Goal: Participate in discussion: Engage in conversation with other users on a specific topic

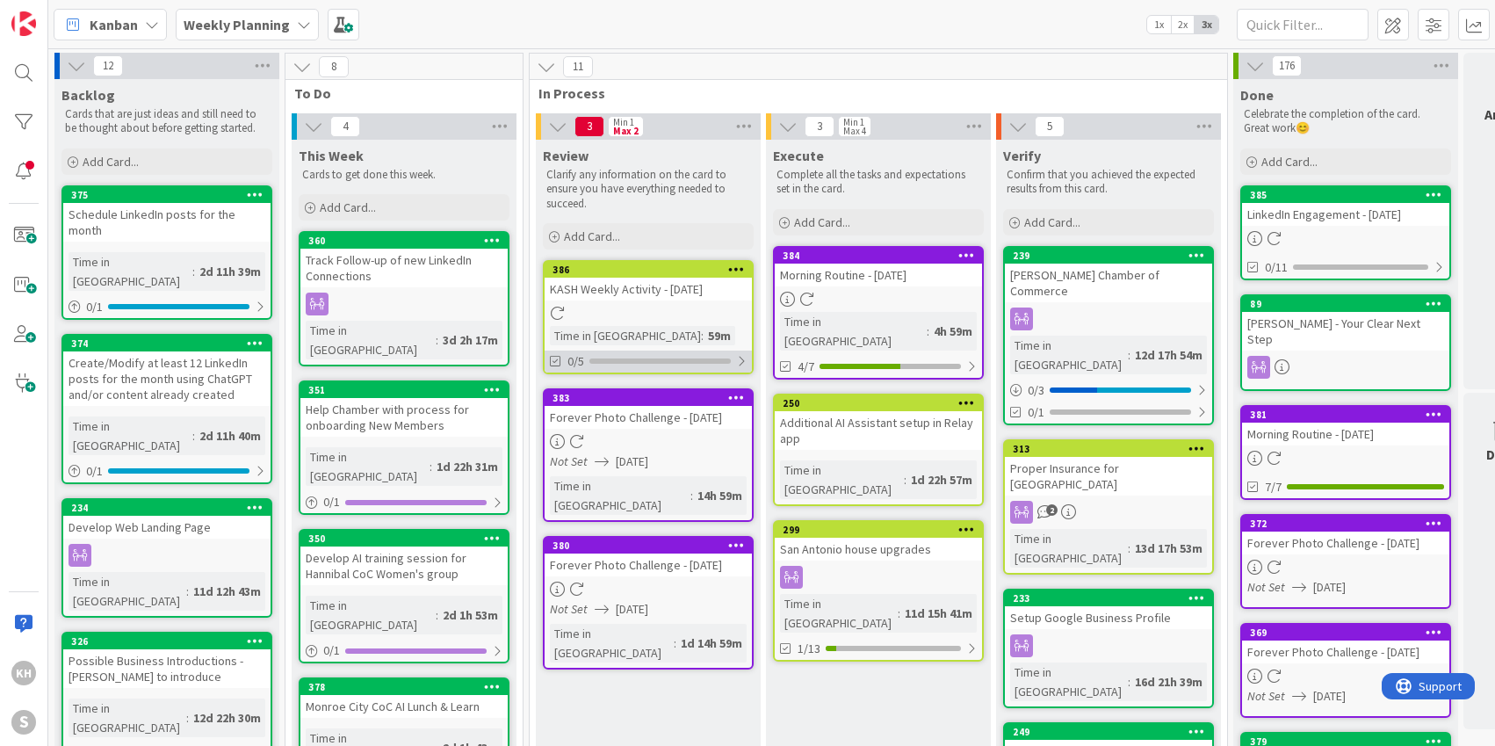
click at [745, 359] on div at bounding box center [741, 361] width 11 height 14
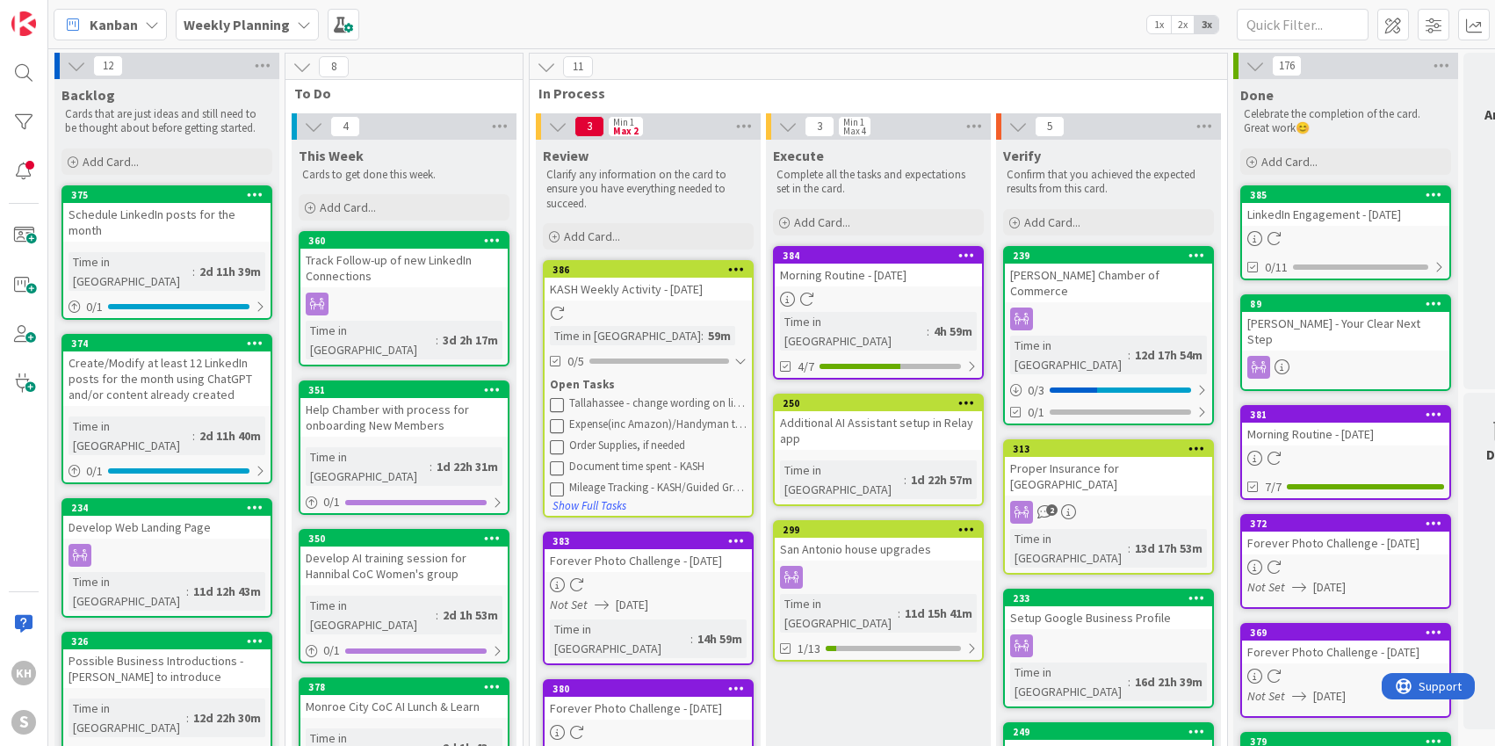
click at [563, 401] on icon at bounding box center [557, 404] width 14 height 14
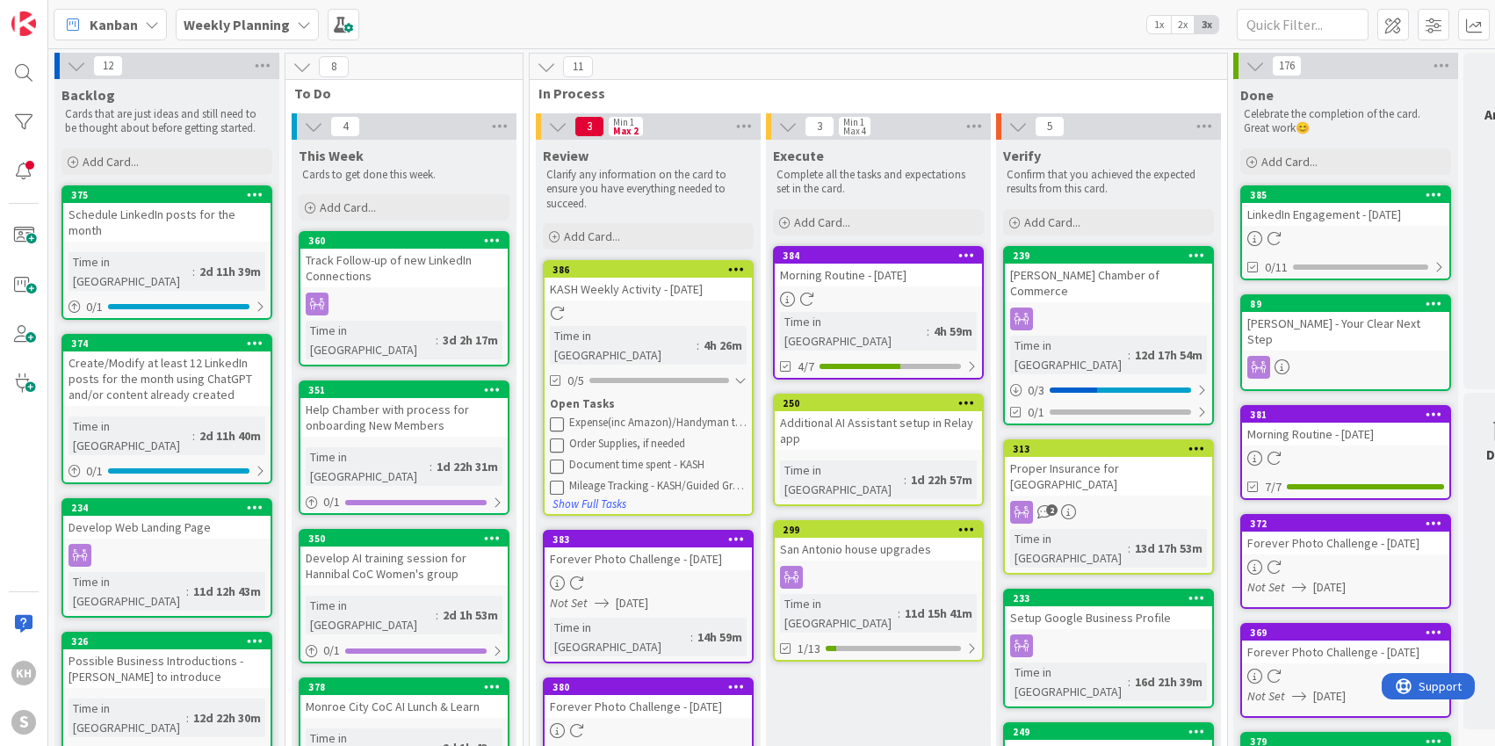
click at [563, 416] on icon at bounding box center [557, 423] width 14 height 14
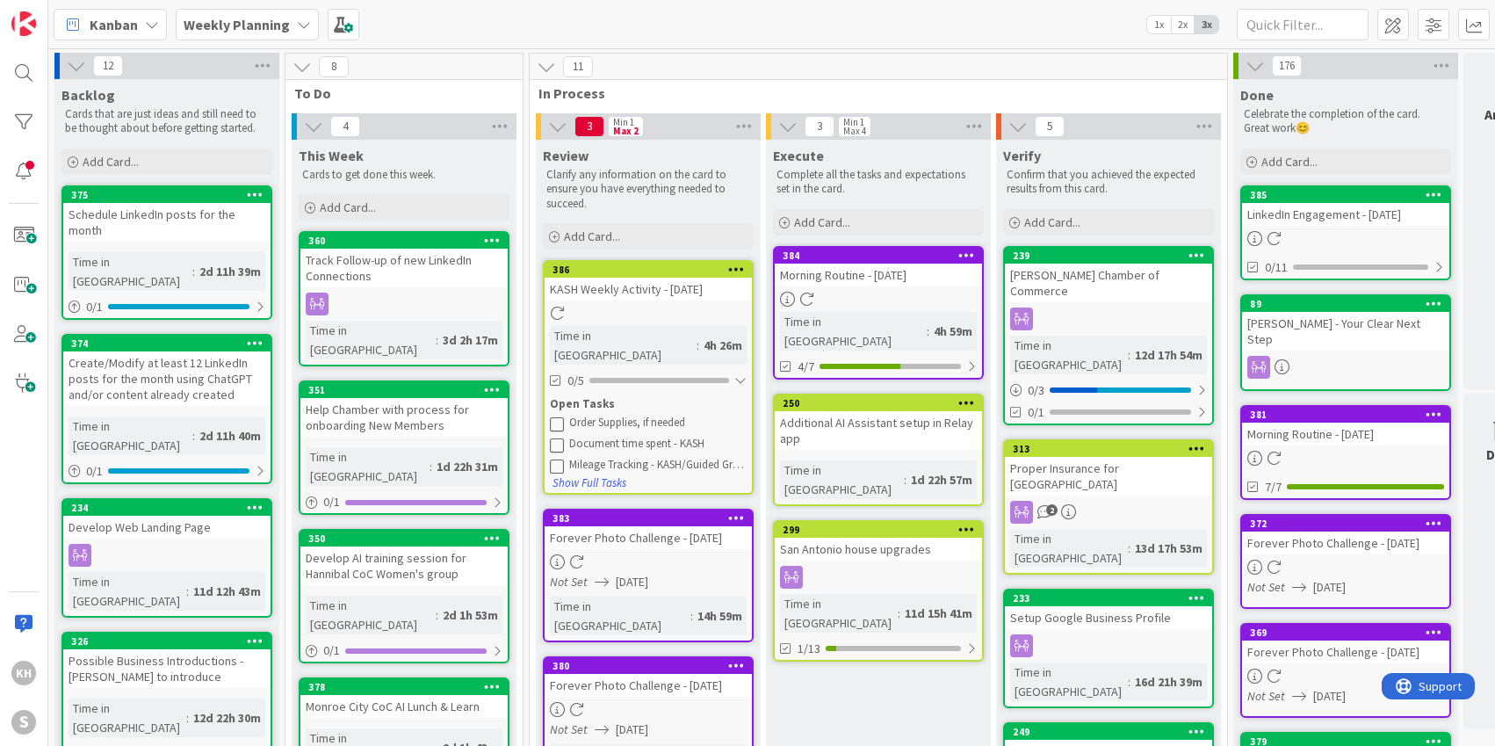
click at [559, 416] on icon at bounding box center [557, 423] width 14 height 14
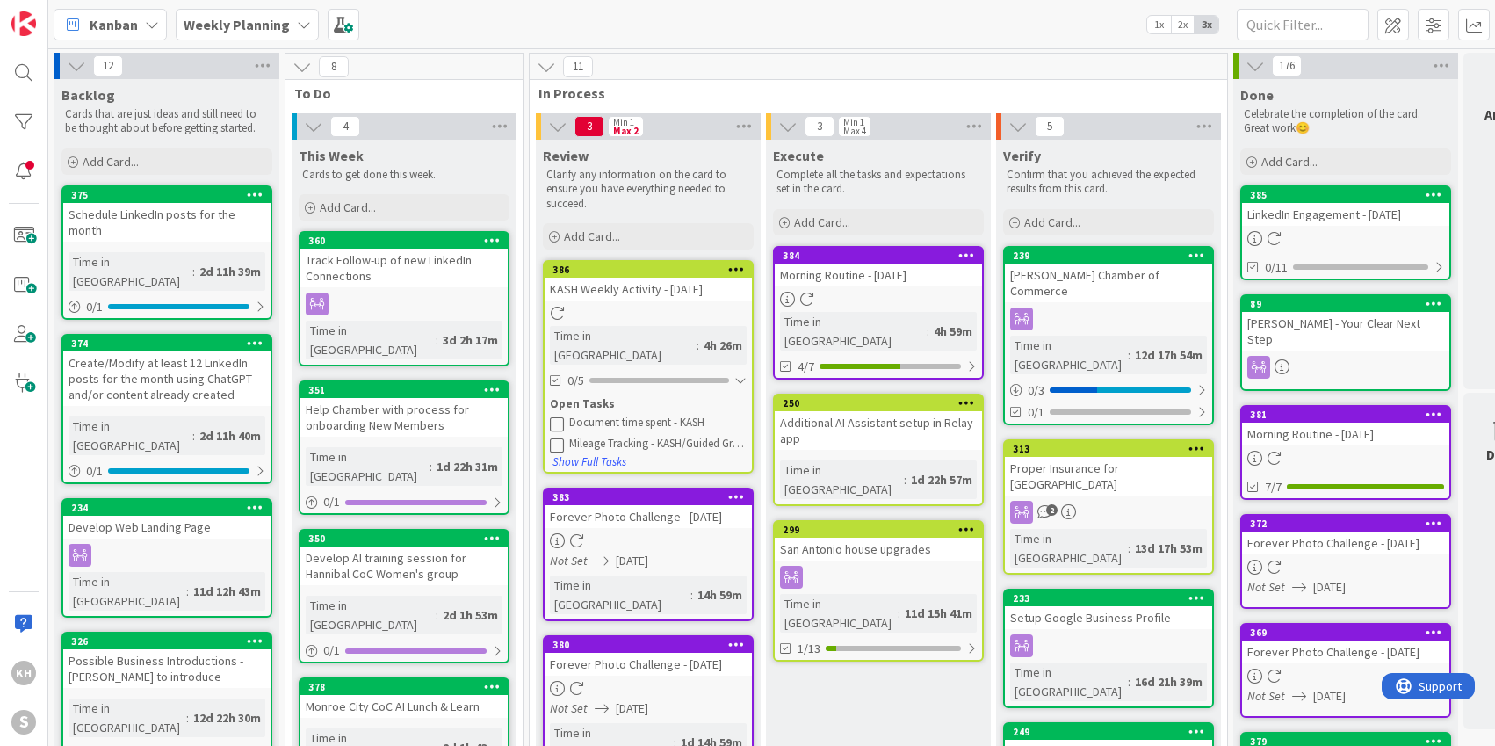
click at [559, 416] on icon at bounding box center [557, 423] width 14 height 14
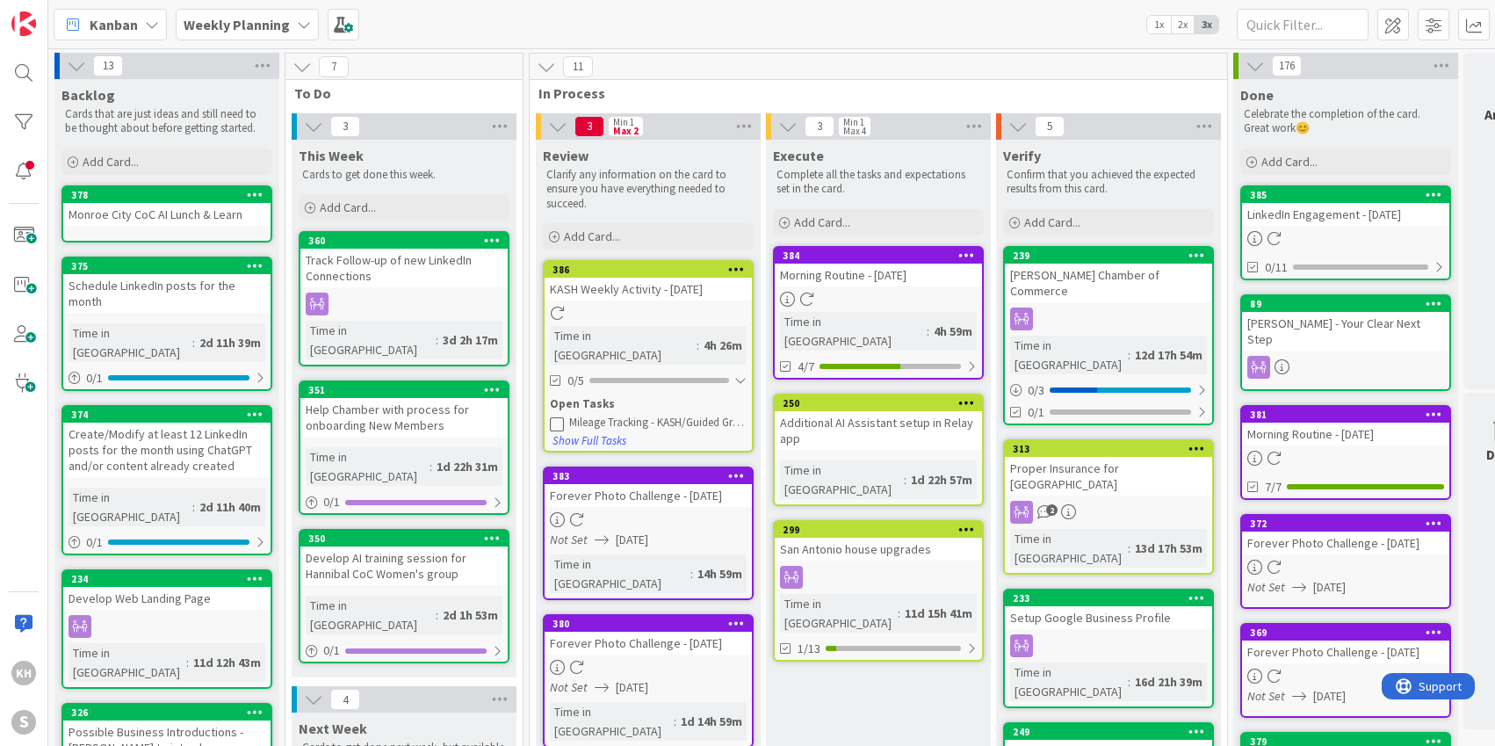
click at [176, 221] on div "Monroe City CoC AI Lunch & Learn" at bounding box center [166, 214] width 207 height 23
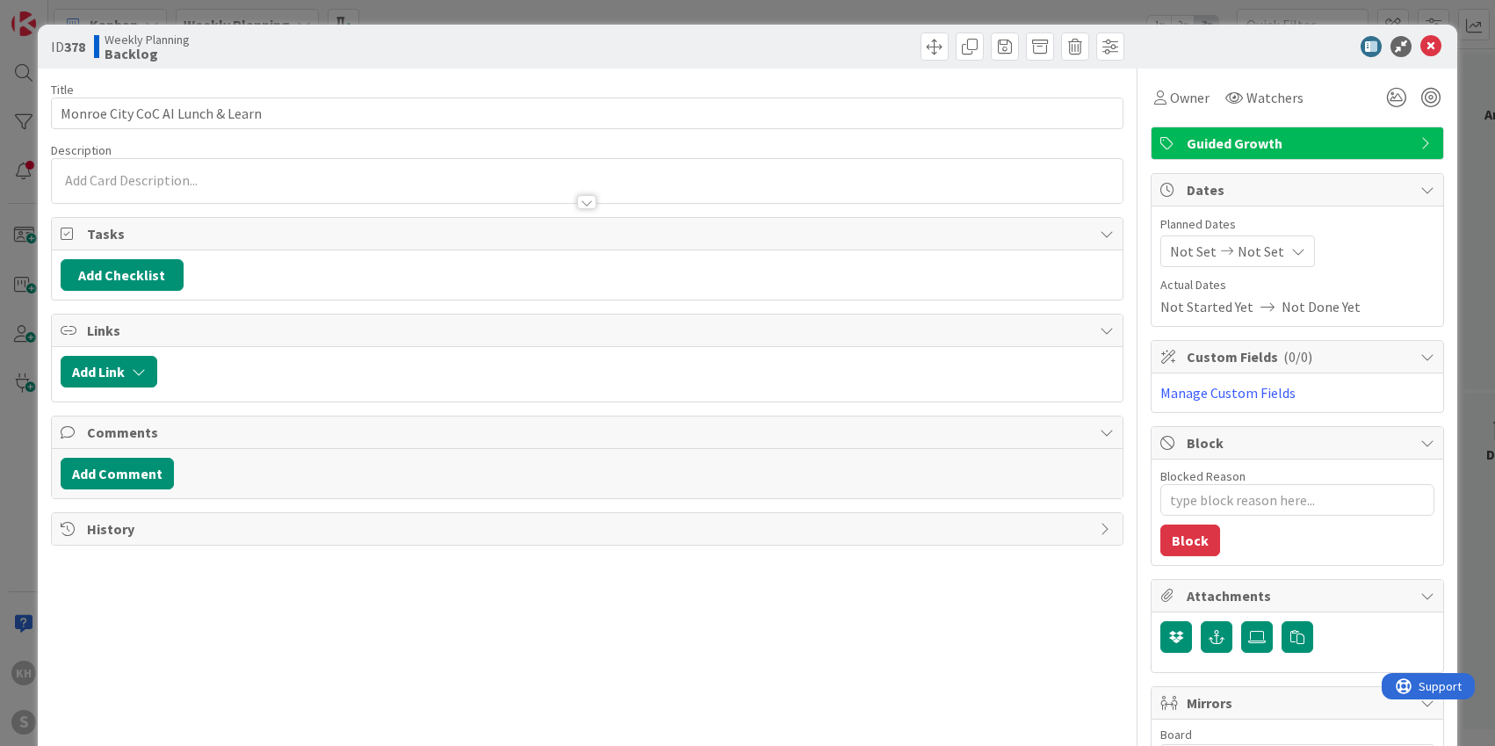
type textarea "x"
click at [151, 466] on button "Add Comment" at bounding box center [117, 474] width 113 height 32
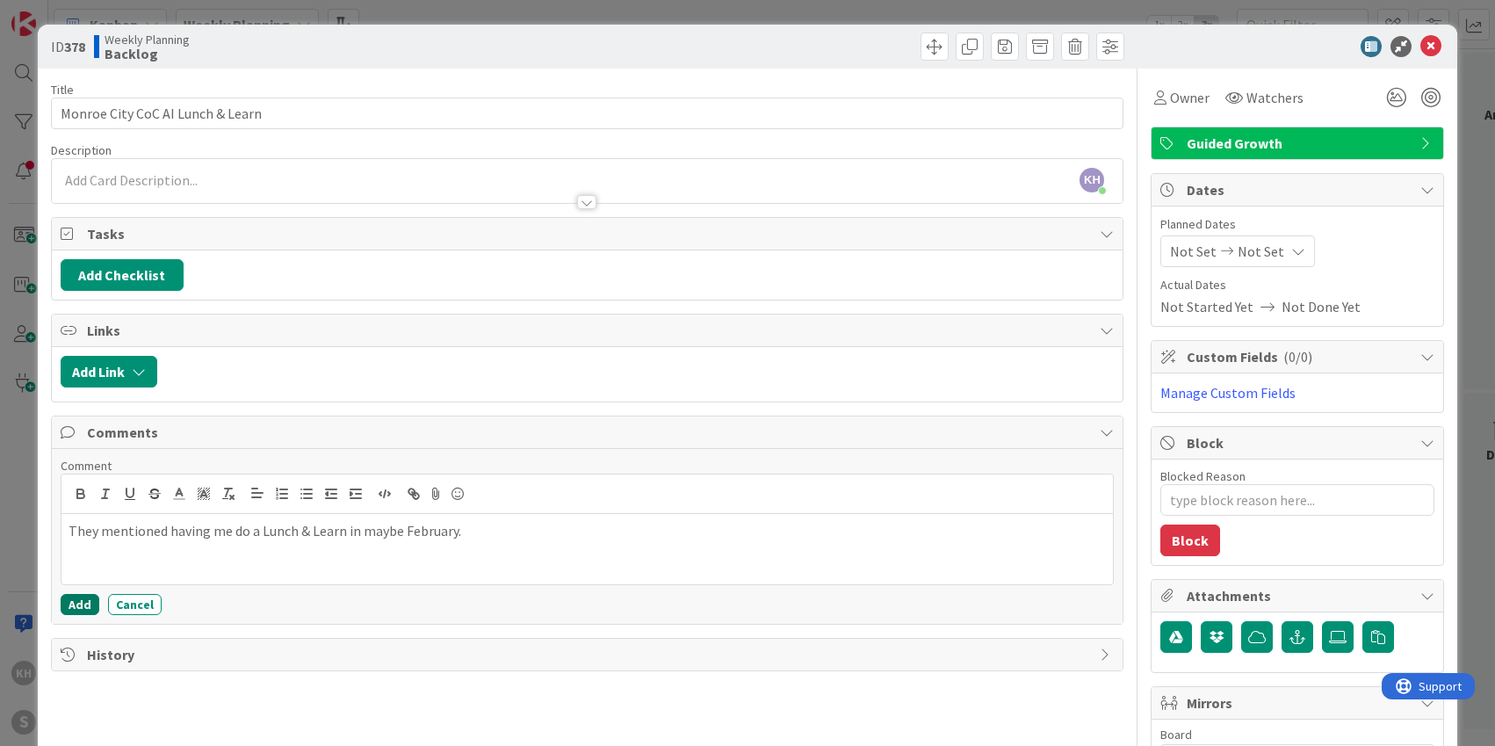
click at [89, 604] on button "Add" at bounding box center [80, 604] width 39 height 21
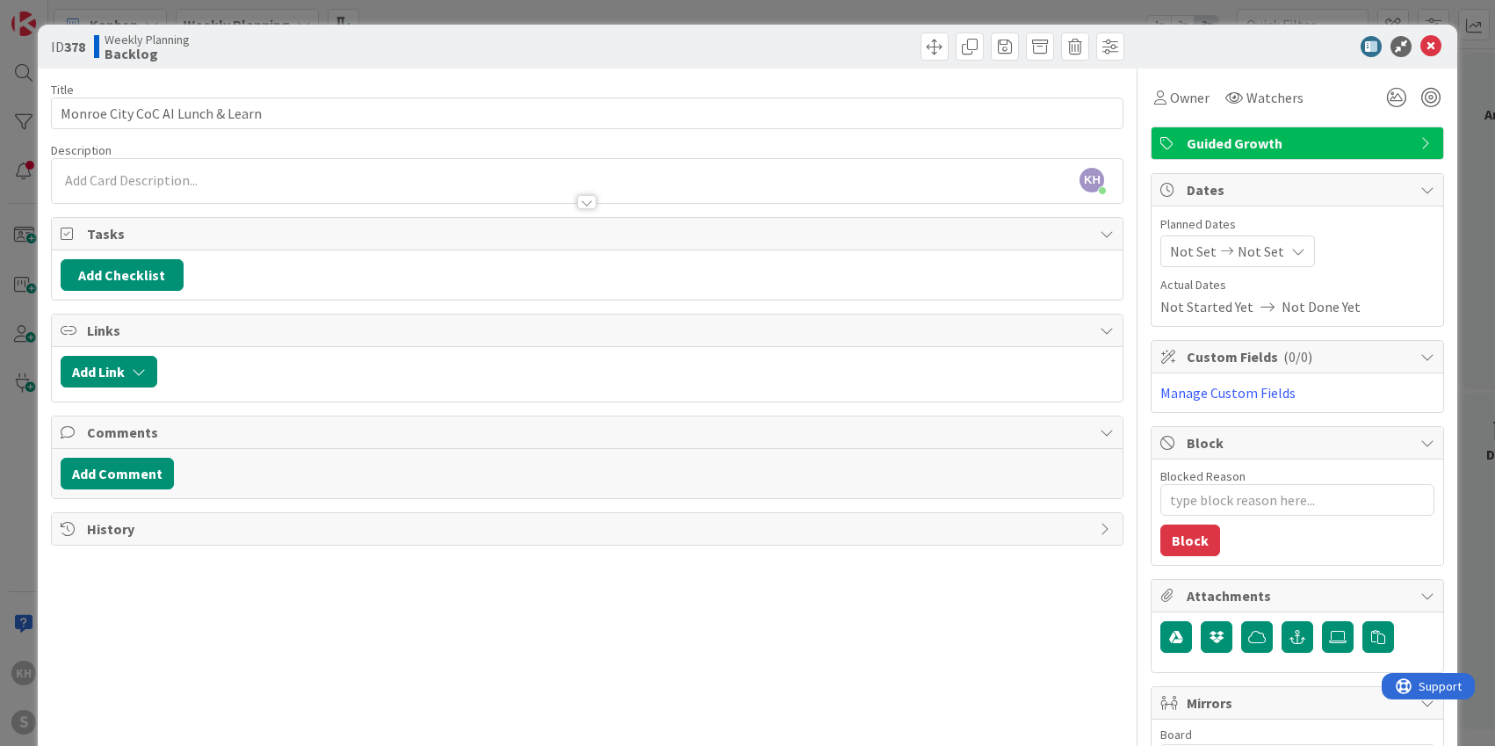
type textarea "x"
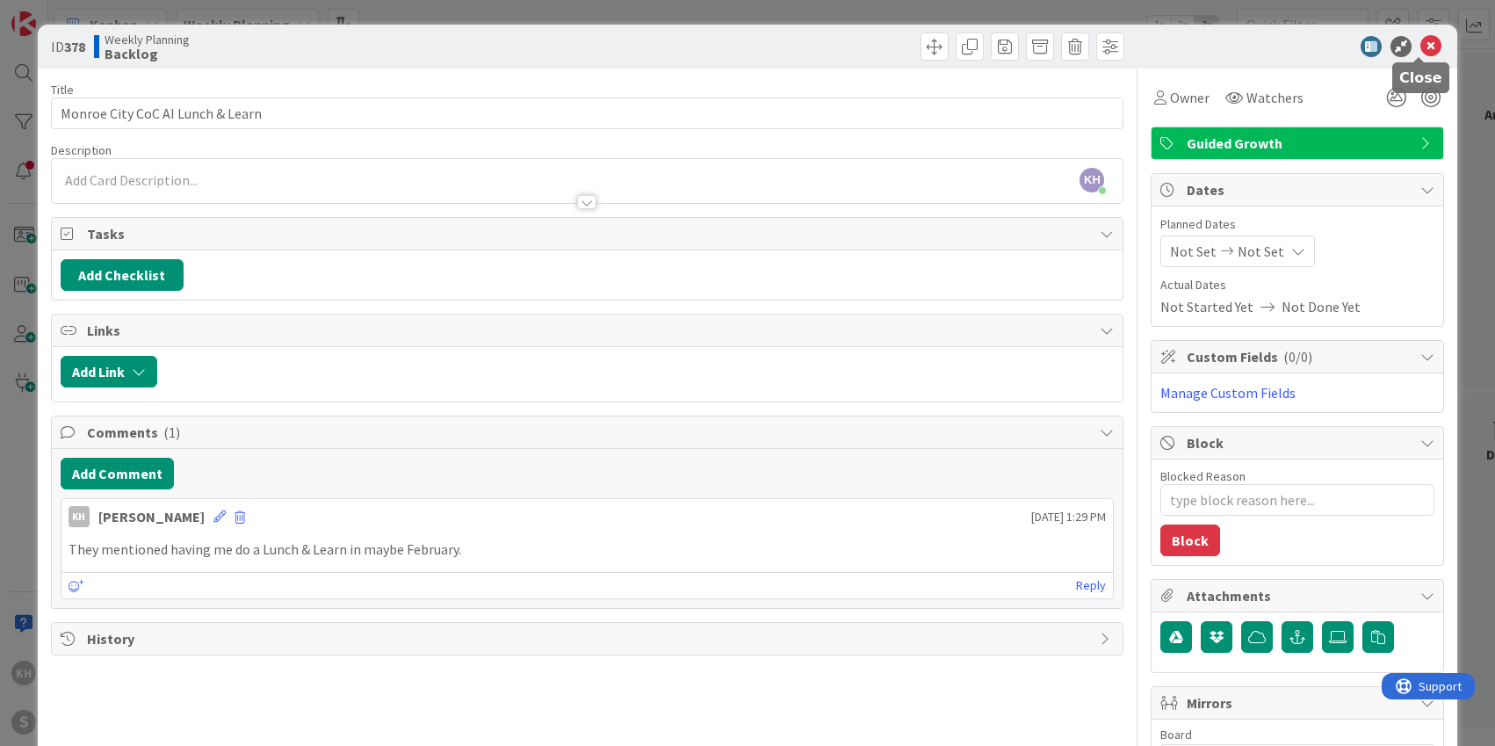
click at [1421, 46] on icon at bounding box center [1431, 46] width 21 height 21
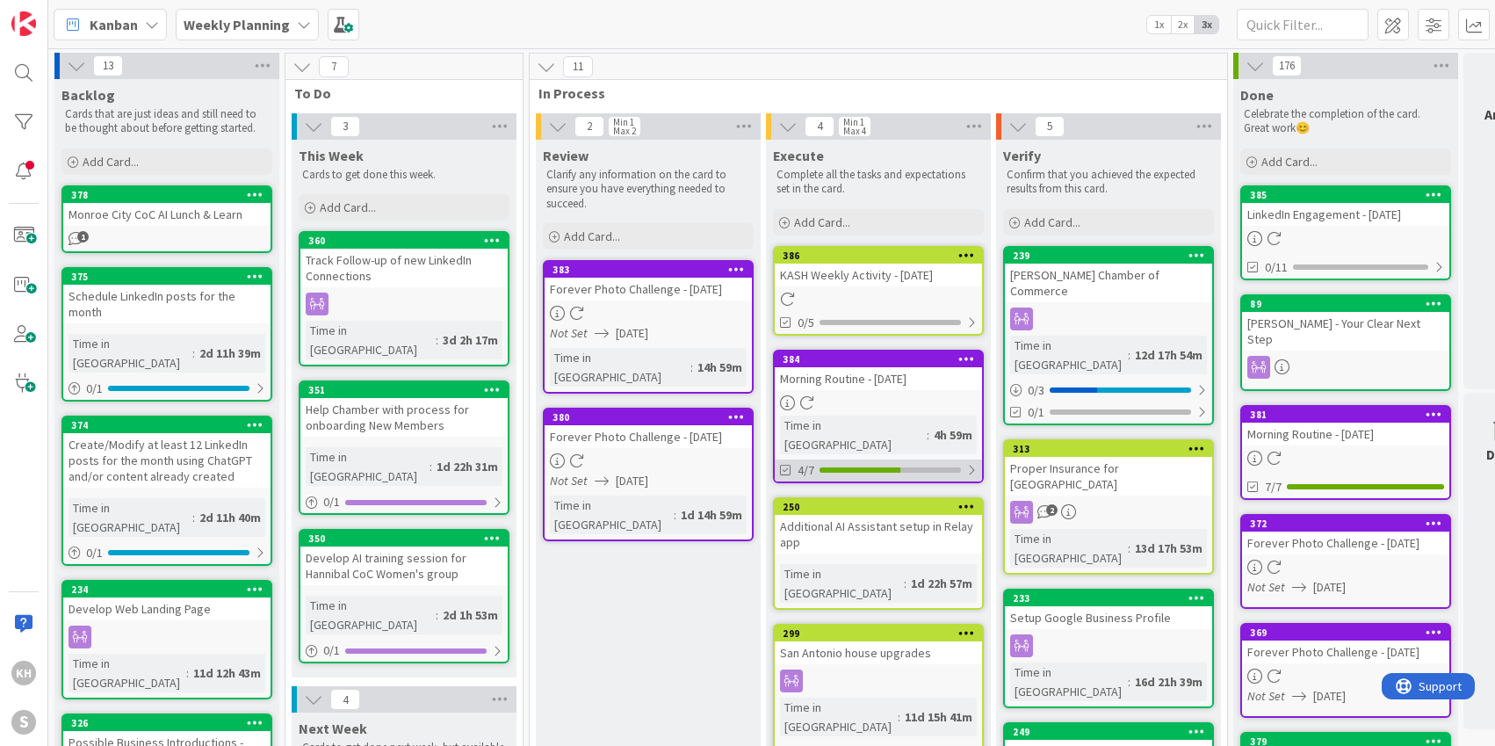
click at [970, 463] on div at bounding box center [971, 470] width 11 height 14
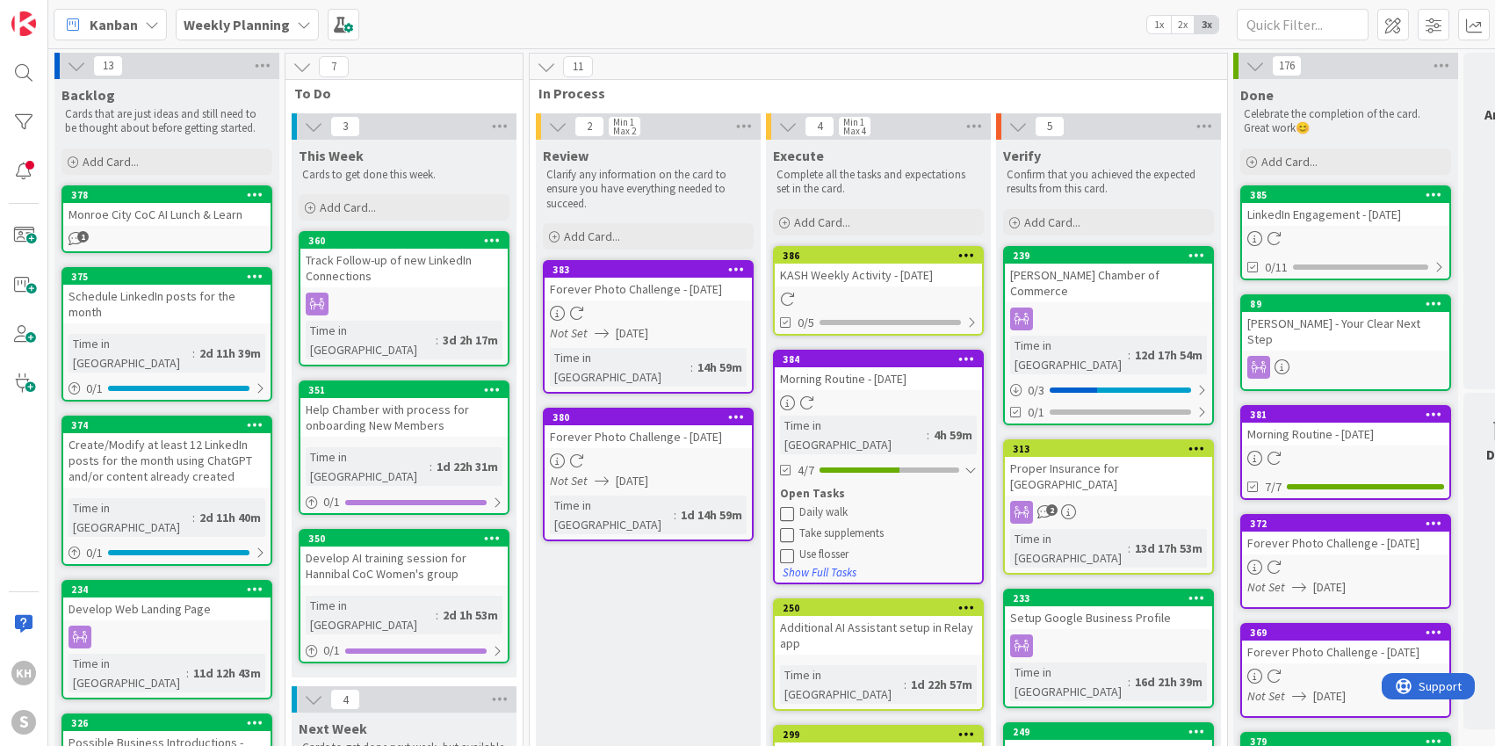
click at [786, 527] on icon at bounding box center [787, 534] width 14 height 14
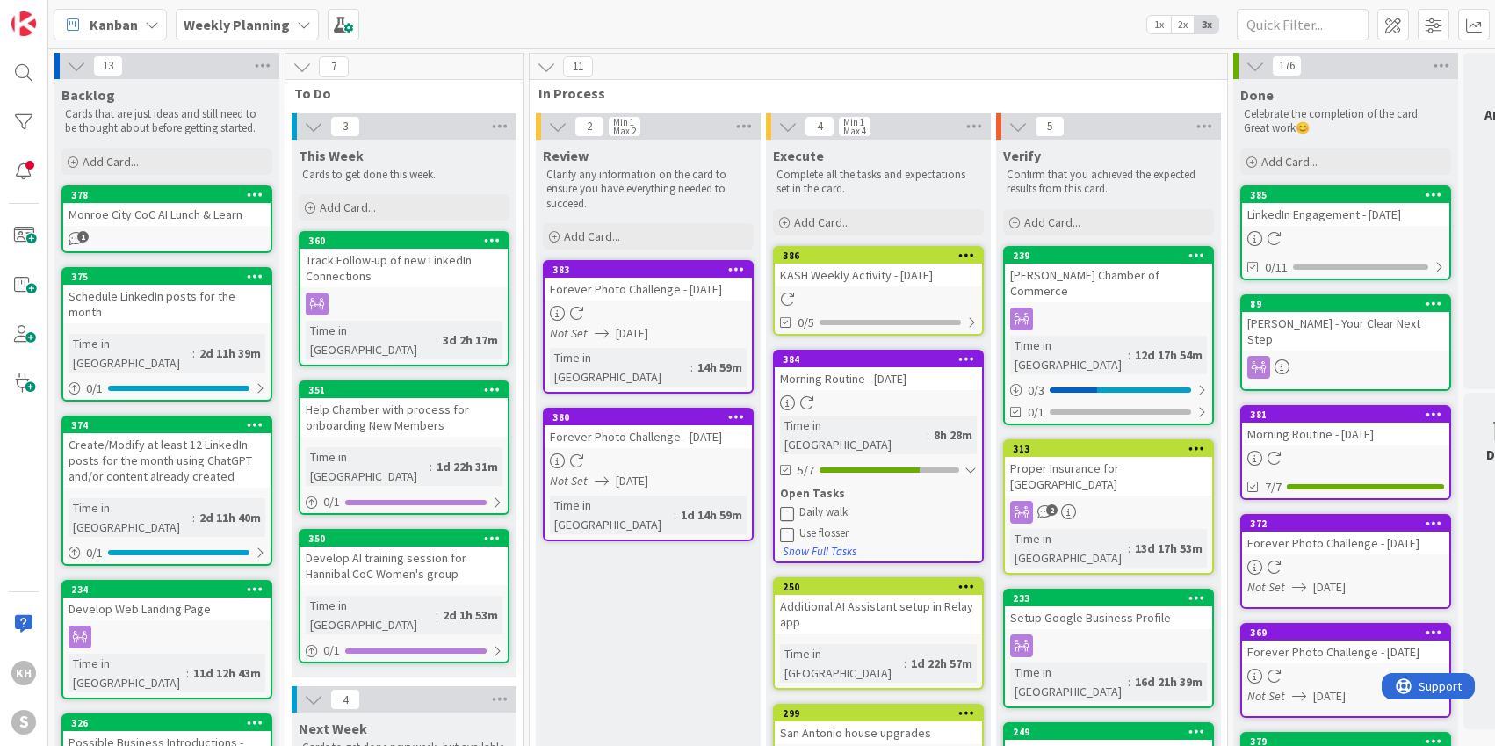
click at [790, 527] on icon at bounding box center [787, 534] width 14 height 14
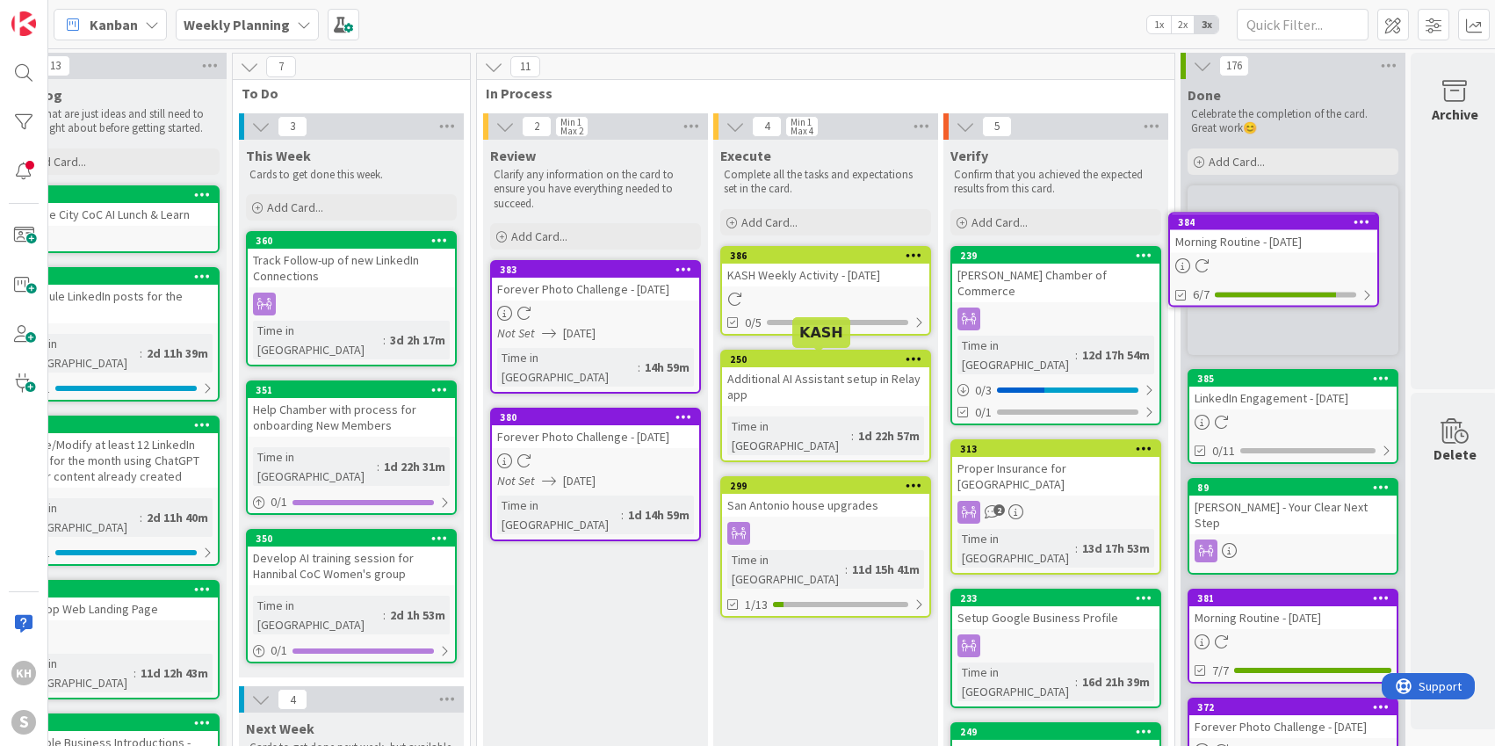
scroll to position [0, 76]
